Goal: Transaction & Acquisition: Purchase product/service

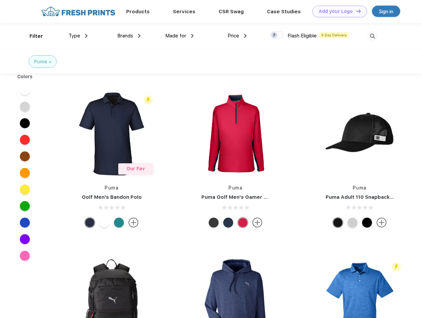
click at [337, 11] on link "Add your Logo Design Tool" at bounding box center [339, 12] width 55 height 12
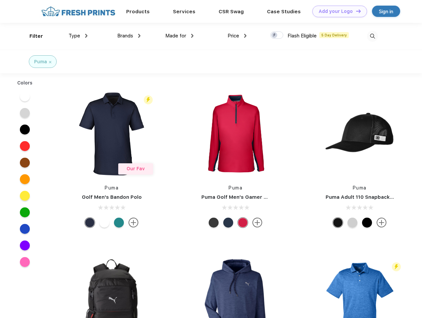
click at [0, 0] on div "Design Tool" at bounding box center [0, 0] width 0 height 0
click at [355, 11] on link "Add your Logo Design Tool" at bounding box center [339, 12] width 55 height 12
click at [32, 36] on div "Filter" at bounding box center [36, 36] width 14 height 8
click at [78, 36] on span "Type" at bounding box center [75, 36] width 12 height 6
click at [129, 36] on span "Brands" at bounding box center [125, 36] width 16 height 6
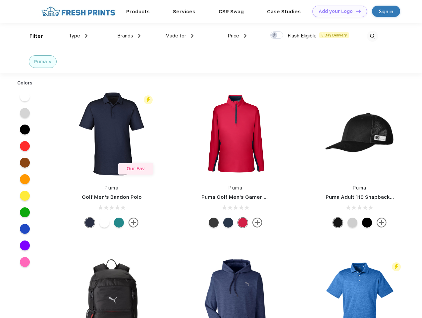
click at [179, 36] on span "Made for" at bounding box center [175, 36] width 21 height 6
click at [237, 36] on span "Price" at bounding box center [233, 36] width 12 height 6
click at [277, 35] on div at bounding box center [276, 34] width 13 height 7
click at [275, 35] on input "checkbox" at bounding box center [272, 33] width 4 height 4
click at [372, 36] on img at bounding box center [372, 36] width 11 height 11
